Goal: Transaction & Acquisition: Subscribe to service/newsletter

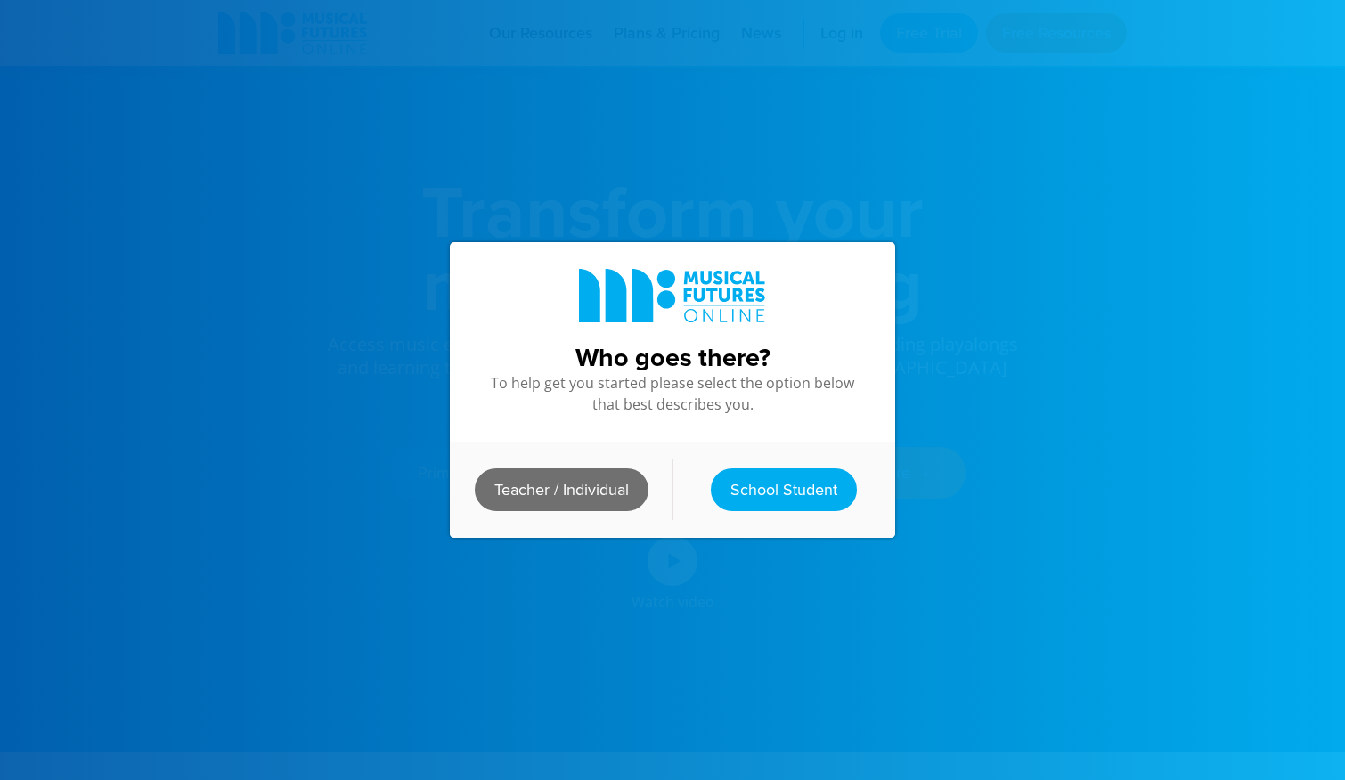
click at [498, 488] on link "Teacher / Individual" at bounding box center [562, 490] width 174 height 43
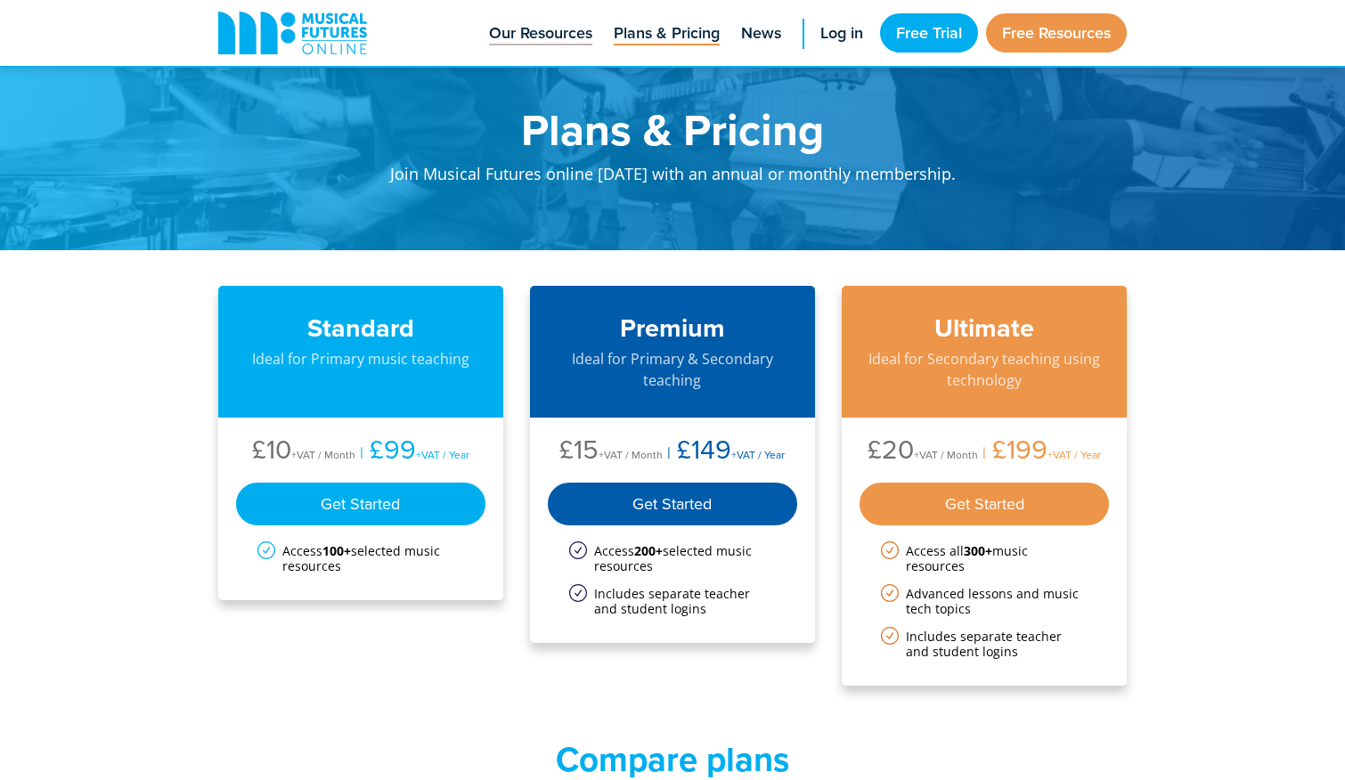
click at [546, 29] on span "Our Resources" at bounding box center [540, 33] width 103 height 24
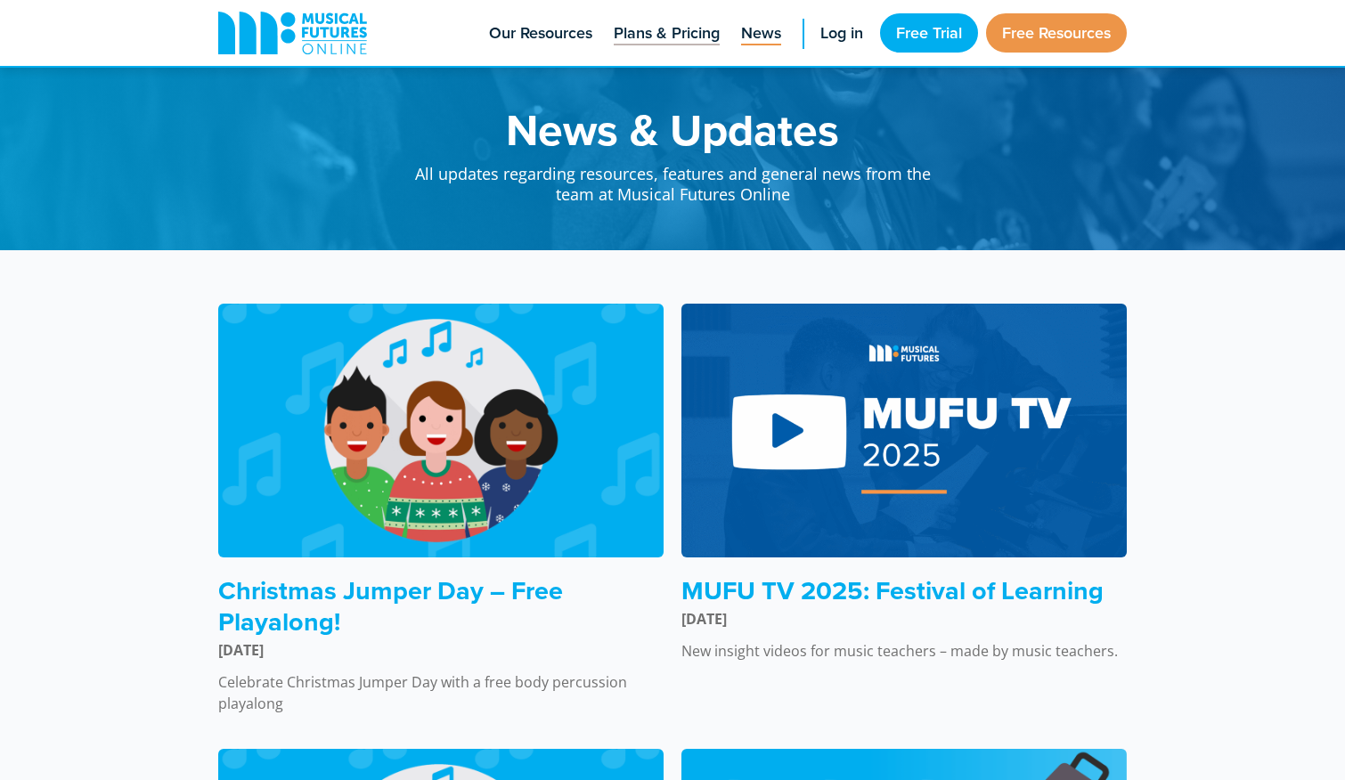
click at [648, 31] on span "Plans & Pricing" at bounding box center [667, 33] width 106 height 24
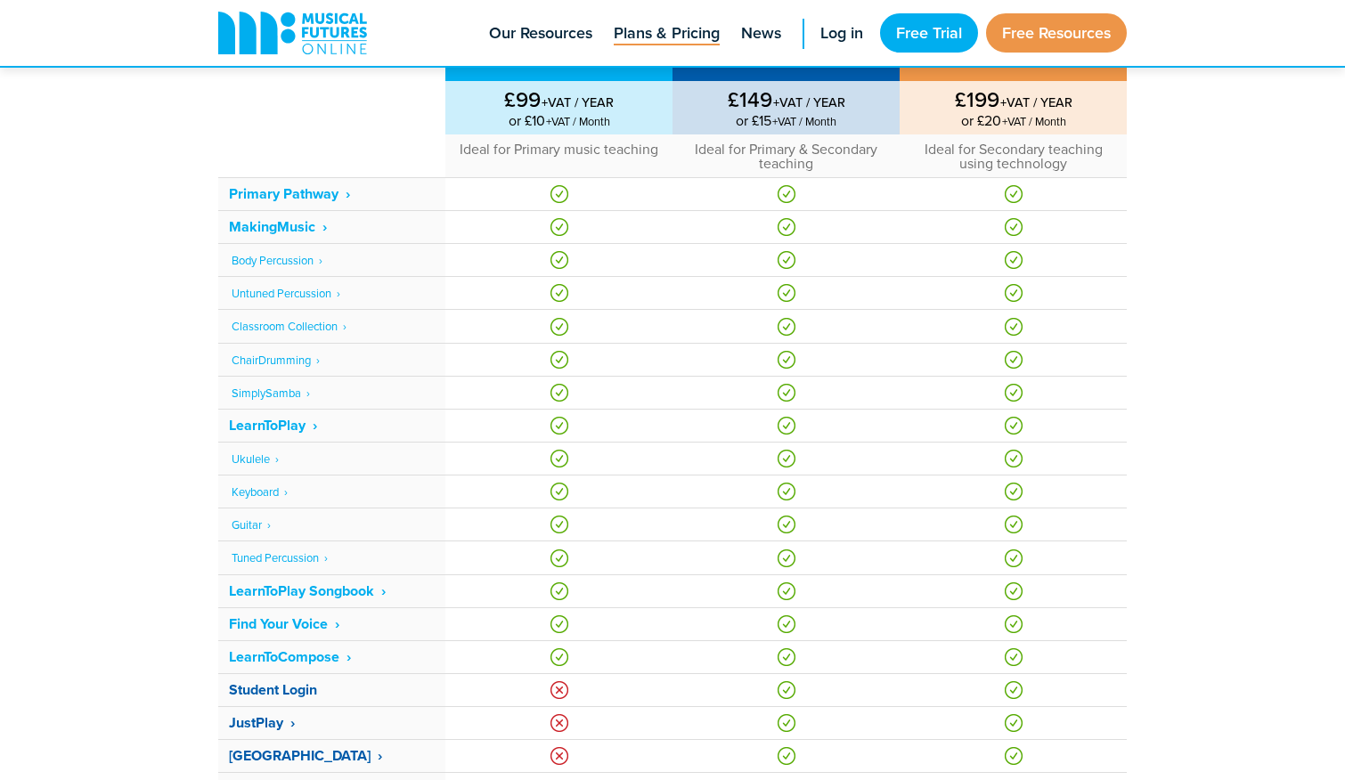
scroll to position [690, 0]
